Goal: Transaction & Acquisition: Book appointment/travel/reservation

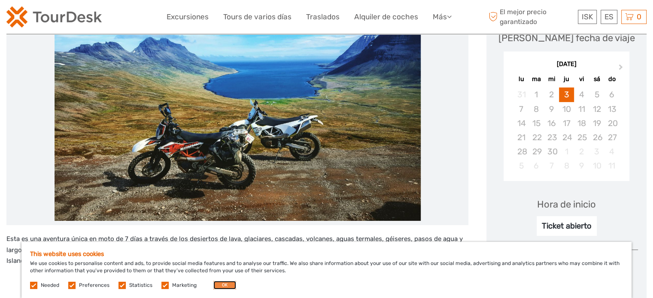
click at [219, 286] on button "OK" at bounding box center [224, 285] width 23 height 9
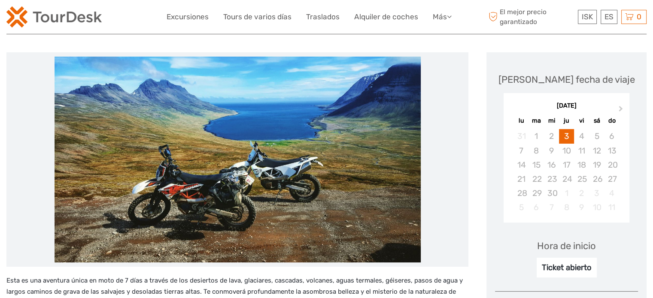
scroll to position [89, 0]
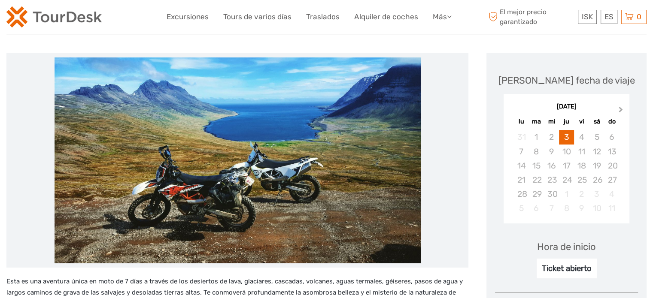
click at [621, 111] on span "Next Month" at bounding box center [621, 111] width 0 height 12
click at [623, 106] on button "Next Month" at bounding box center [622, 112] width 14 height 14
click at [515, 111] on button "Previous Month" at bounding box center [511, 112] width 14 height 14
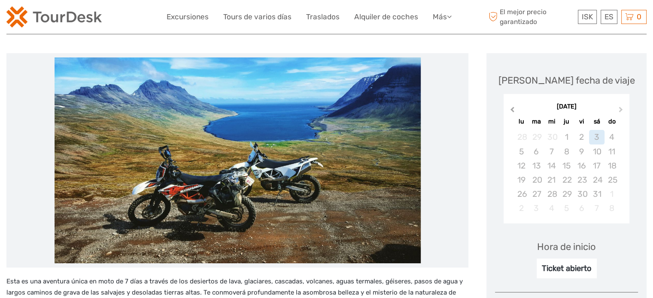
click at [515, 111] on button "Previous Month" at bounding box center [511, 112] width 14 height 14
click at [565, 136] on div "3" at bounding box center [566, 137] width 15 height 14
click at [524, 152] on div "7" at bounding box center [520, 152] width 15 height 14
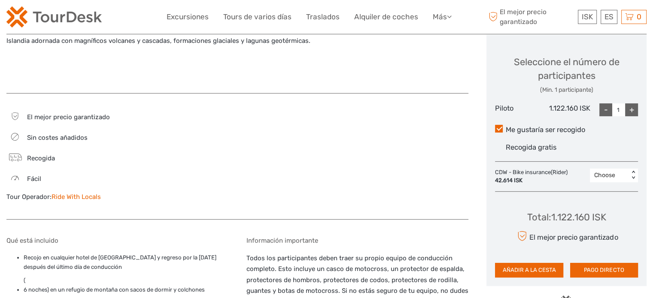
scroll to position [355, 0]
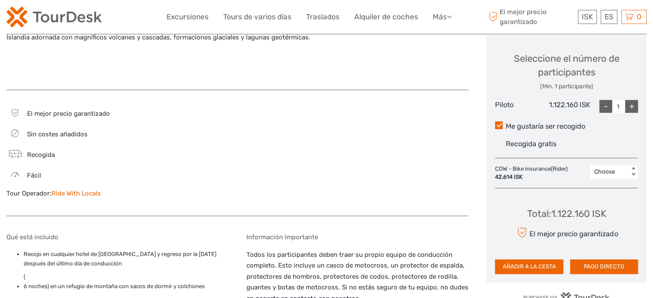
click at [630, 106] on div "+" at bounding box center [631, 106] width 13 height 13
type input "2"
drag, startPoint x: 550, startPoint y: 212, endPoint x: 610, endPoint y: 215, distance: 60.1
click at [610, 215] on div "Total : 2.244.320 ISK El mejor precio garantizado AÑADIR A LA CESTA PAGO DIRECTO" at bounding box center [566, 234] width 143 height 79
copy div "2.244.320 ISK"
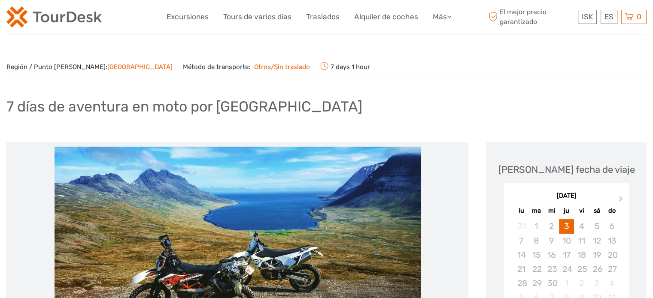
scroll to position [0, 0]
click at [440, 21] on link "Más" at bounding box center [442, 17] width 19 height 12
